Goal: Check status

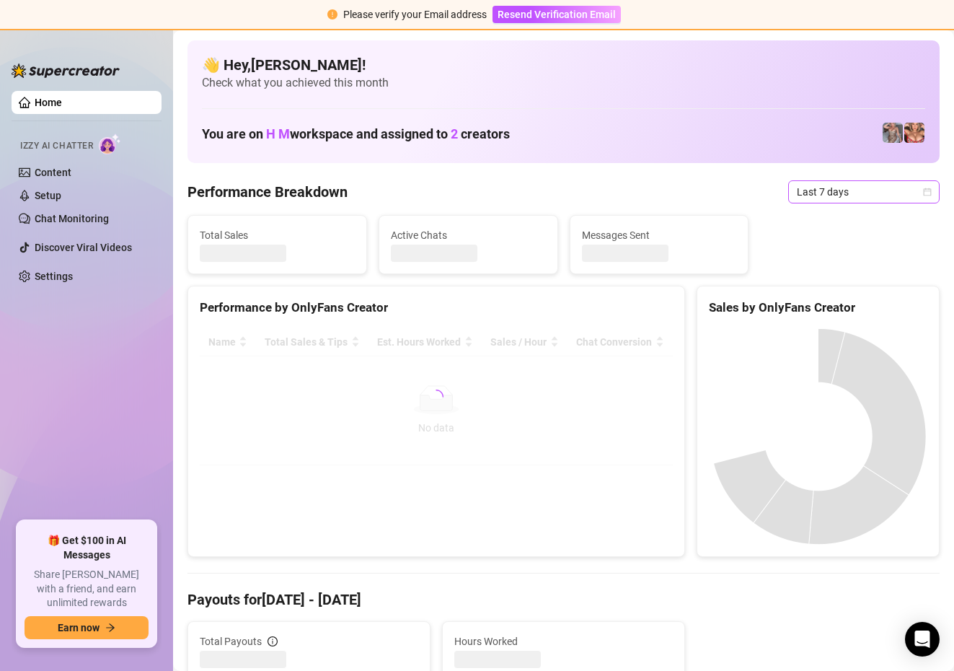
click at [861, 196] on span "Last 7 days" at bounding box center [864, 192] width 134 height 22
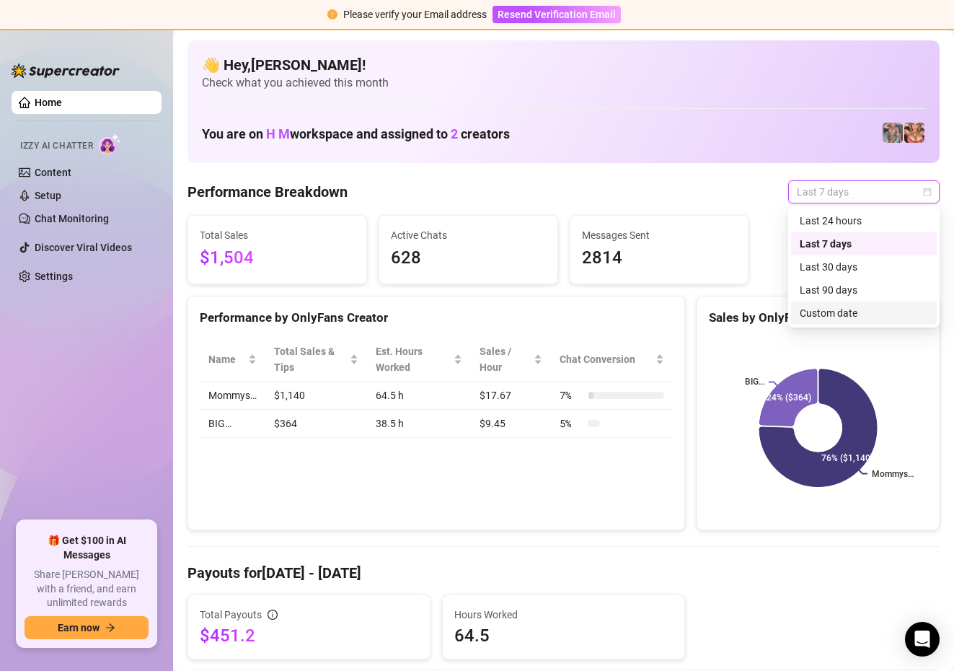
click at [818, 310] on div "Custom date" at bounding box center [864, 313] width 128 height 16
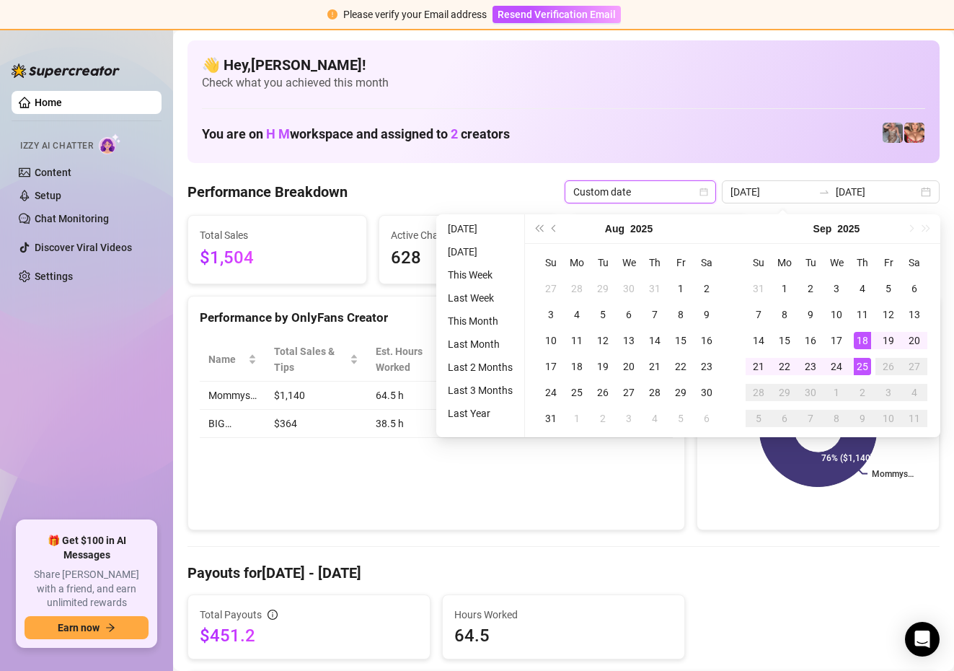
type input "[DATE]"
click at [860, 366] on div "25" at bounding box center [862, 366] width 17 height 17
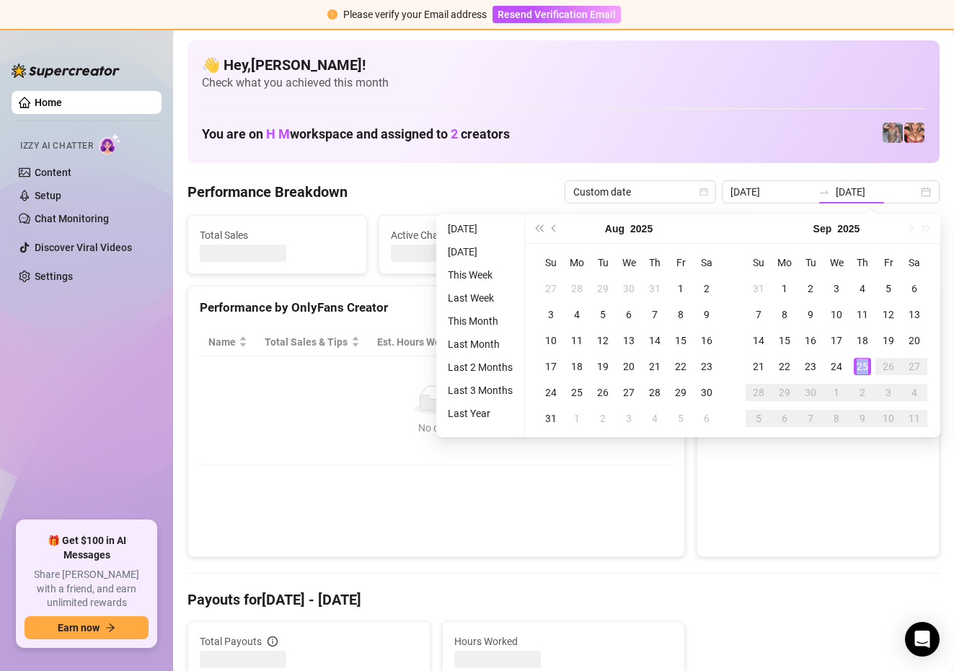
type input "[DATE]"
